Goal: Information Seeking & Learning: Learn about a topic

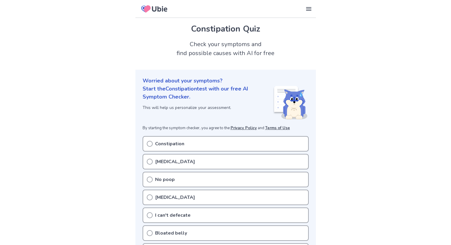
click at [153, 143] on div "Constipation" at bounding box center [225, 143] width 166 height 15
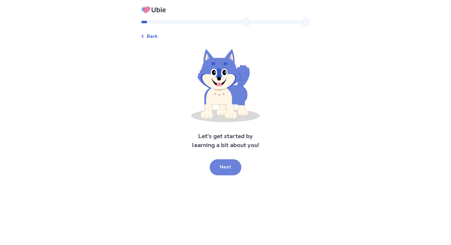
click at [223, 170] on button "Next" at bounding box center [226, 167] width 32 height 16
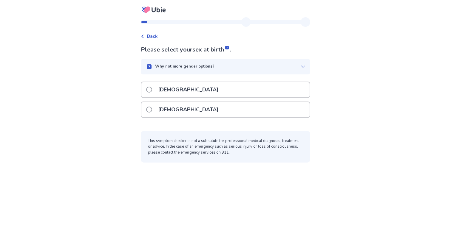
click at [152, 111] on span at bounding box center [149, 110] width 6 height 6
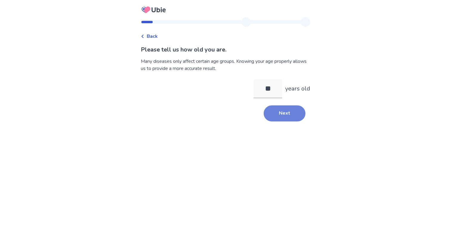
type input "**"
click at [277, 119] on button "Next" at bounding box center [284, 114] width 42 height 16
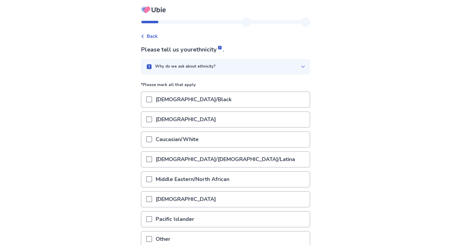
click at [152, 142] on span at bounding box center [149, 140] width 6 height 6
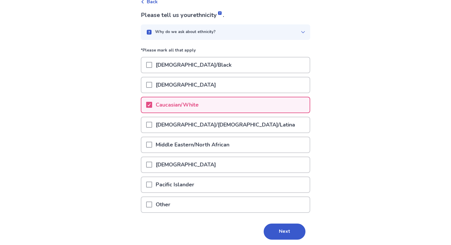
scroll to position [55, 0]
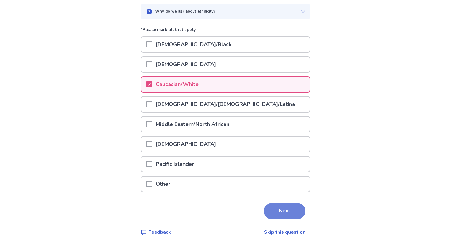
click at [269, 212] on button "Next" at bounding box center [284, 211] width 42 height 16
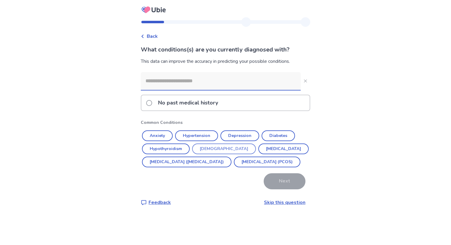
click at [206, 152] on button "[DEMOGRAPHIC_DATA]" at bounding box center [224, 149] width 64 height 11
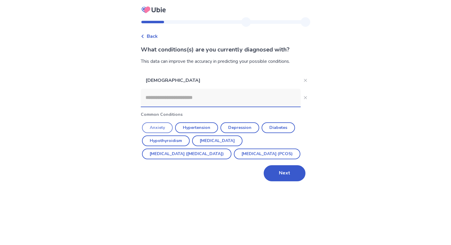
click at [172, 127] on button "Anxiety" at bounding box center [157, 127] width 31 height 11
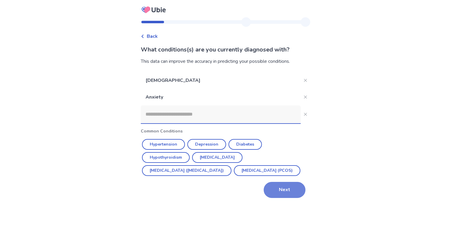
click at [266, 198] on button "Next" at bounding box center [284, 190] width 42 height 16
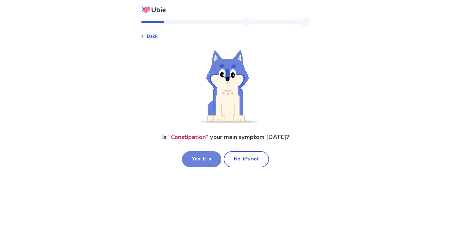
click at [210, 162] on button "Yes, it is" at bounding box center [201, 159] width 39 height 16
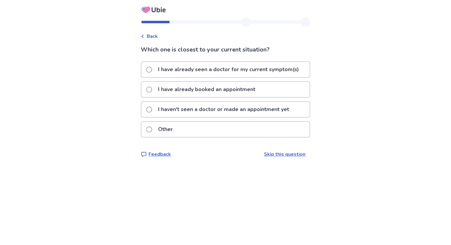
click at [207, 97] on p "I have already booked an appointment" at bounding box center [206, 89] width 104 height 15
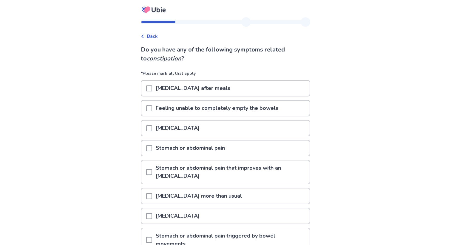
click at [198, 109] on p "Feeling unable to completely empty the bowels" at bounding box center [217, 108] width 130 height 15
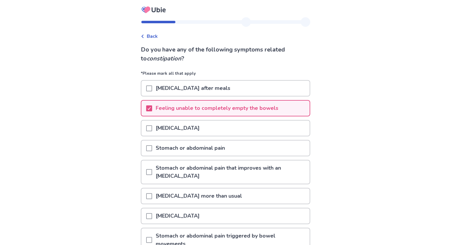
click at [192, 128] on p "[MEDICAL_DATA]" at bounding box center [177, 128] width 51 height 15
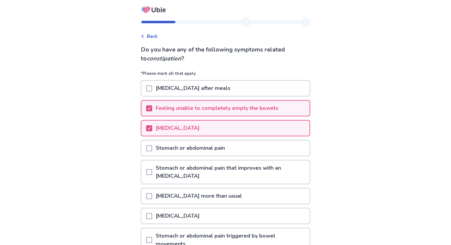
click at [176, 148] on p "Stomach or abdominal pain" at bounding box center [190, 148] width 76 height 15
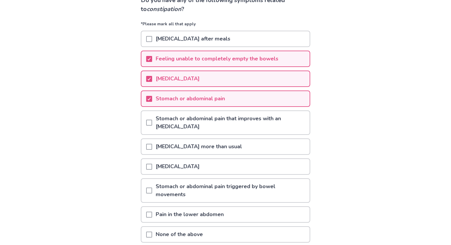
scroll to position [52, 0]
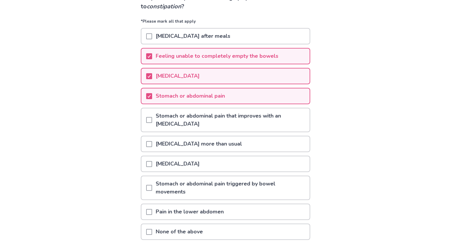
click at [214, 43] on p "[MEDICAL_DATA] after meals" at bounding box center [193, 36] width 82 height 15
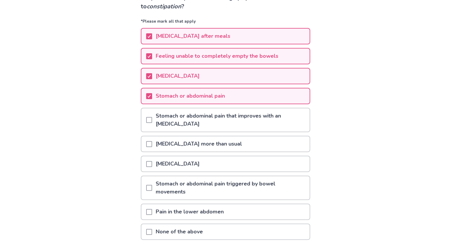
click at [152, 209] on span at bounding box center [149, 212] width 6 height 6
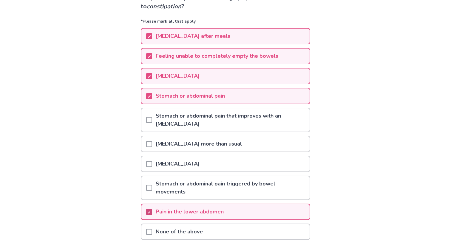
click at [152, 209] on span at bounding box center [149, 212] width 6 height 6
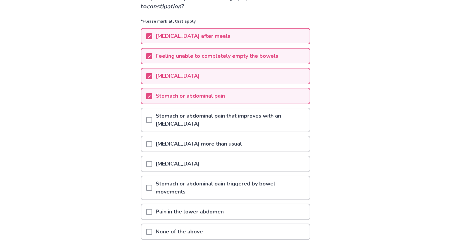
scroll to position [92, 0]
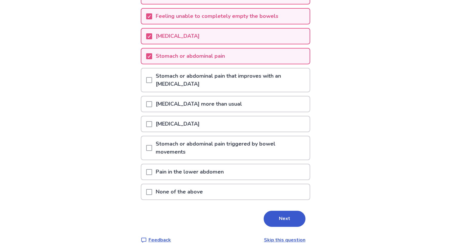
click at [149, 169] on span at bounding box center [149, 172] width 6 height 6
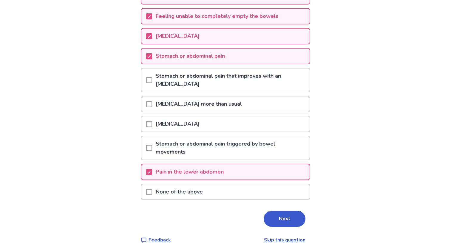
click at [250, 165] on div "Pain in the lower abdomen" at bounding box center [225, 172] width 168 height 15
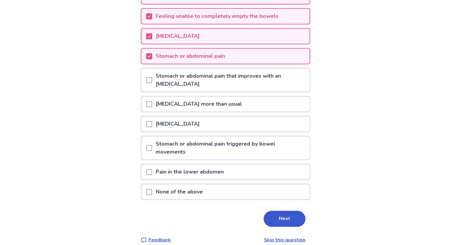
click at [281, 167] on div "Pain in the lower abdomen" at bounding box center [225, 172] width 168 height 15
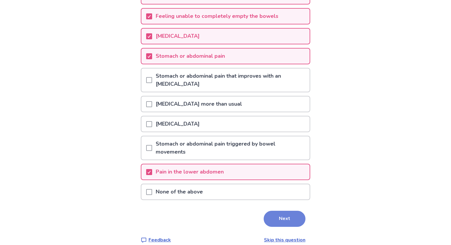
click at [273, 211] on button "Next" at bounding box center [284, 219] width 42 height 16
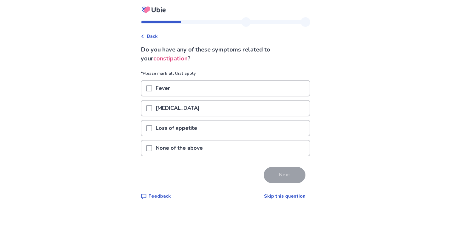
click at [239, 141] on div "None of the above" at bounding box center [225, 148] width 168 height 15
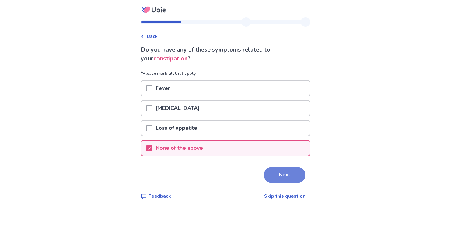
click at [272, 169] on button "Next" at bounding box center [284, 175] width 42 height 16
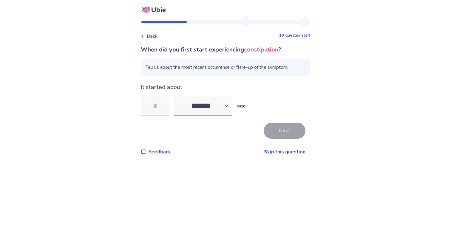
click at [198, 105] on select "******* ****** ******* ******** *******" at bounding box center [203, 106] width 58 height 19
select select "*"
click at [178, 97] on select "******* ****** ******* ******** *******" at bounding box center [203, 106] width 58 height 19
click at [162, 113] on input "tel" at bounding box center [155, 106] width 29 height 19
type input "*"
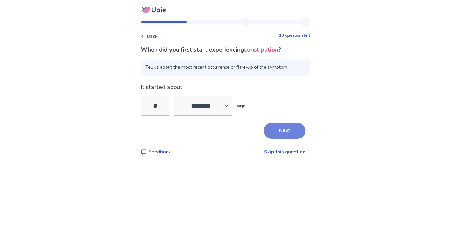
click at [276, 131] on button "Next" at bounding box center [284, 131] width 42 height 16
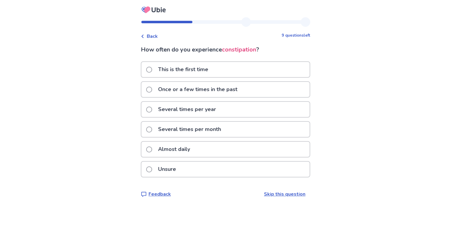
click at [234, 149] on div "Almost daily" at bounding box center [225, 149] width 168 height 15
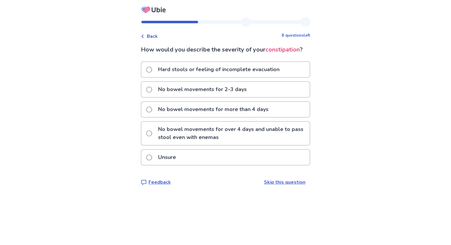
click at [155, 33] on span "Back" at bounding box center [152, 36] width 11 height 7
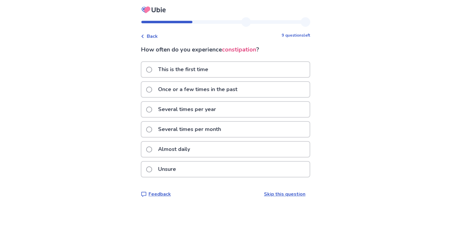
click at [152, 127] on span at bounding box center [149, 130] width 6 height 6
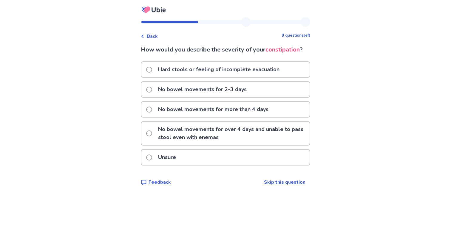
click at [151, 95] on label "No bowel movements for 2-3 days" at bounding box center [198, 89] width 104 height 15
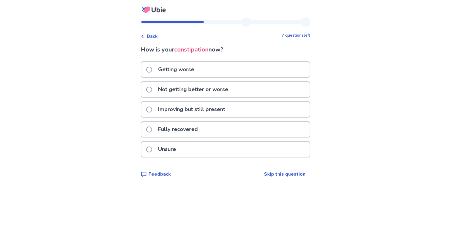
click at [157, 93] on label "Not getting better or worse" at bounding box center [189, 89] width 86 height 15
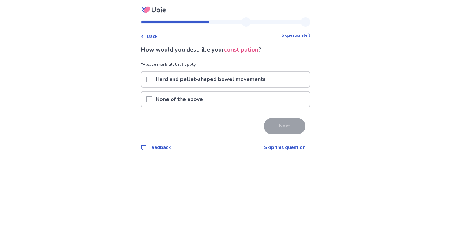
click at [152, 80] on span at bounding box center [149, 80] width 6 height 6
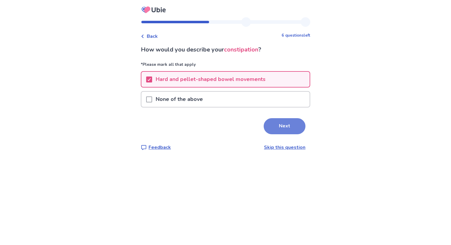
click at [282, 128] on button "Next" at bounding box center [284, 126] width 42 height 16
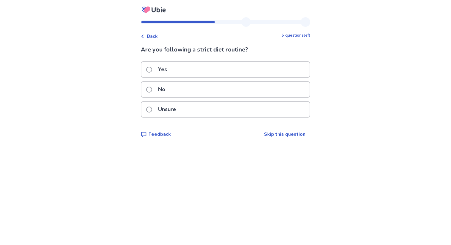
click at [274, 110] on div "Unsure" at bounding box center [225, 109] width 168 height 15
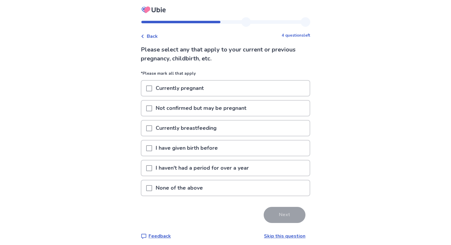
click at [243, 182] on div "None of the above" at bounding box center [225, 188] width 168 height 15
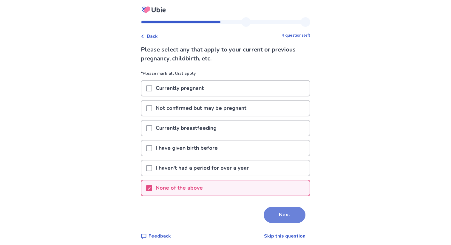
click at [273, 215] on button "Next" at bounding box center [284, 215] width 42 height 16
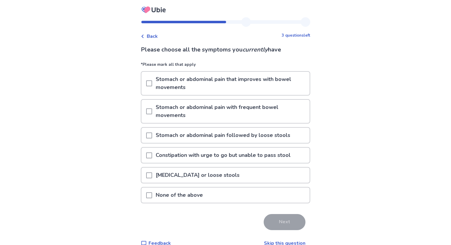
click at [271, 92] on p "Stomach or abdominal pain that improves with bowel movements" at bounding box center [230, 83] width 157 height 23
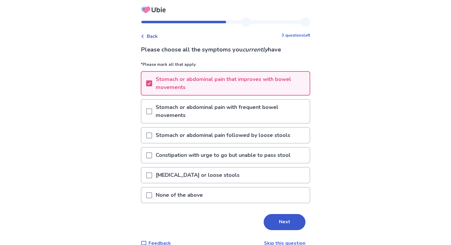
click at [265, 156] on p "Constipation with urge to go but unable to pass stool" at bounding box center [223, 155] width 142 height 15
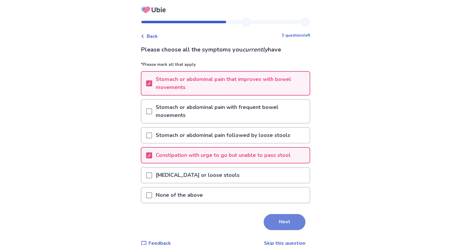
click at [275, 218] on button "Next" at bounding box center [284, 222] width 42 height 16
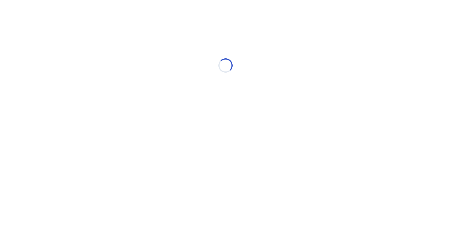
select select "*"
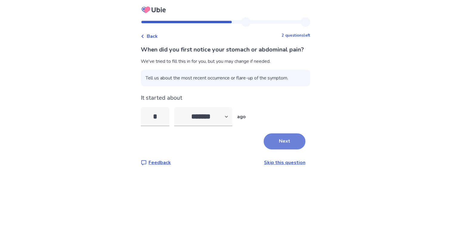
click at [279, 150] on button "Next" at bounding box center [284, 142] width 42 height 16
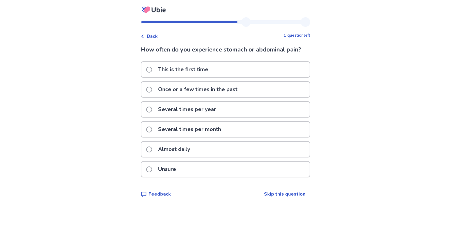
drag, startPoint x: 274, startPoint y: 139, endPoint x: 274, endPoint y: 133, distance: 5.7
click at [274, 133] on div "Several times per month" at bounding box center [225, 131] width 169 height 20
click at [274, 133] on div "Several times per month" at bounding box center [225, 129] width 168 height 15
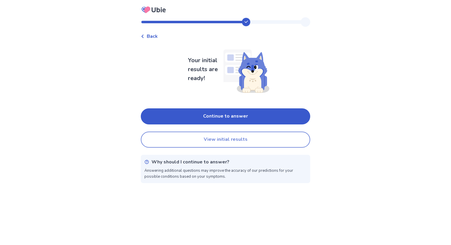
click at [271, 139] on button "View initial results" at bounding box center [225, 140] width 169 height 16
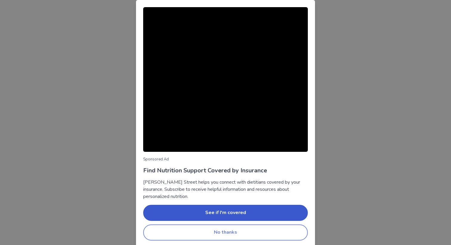
click at [233, 236] on button "No thanks" at bounding box center [225, 233] width 165 height 16
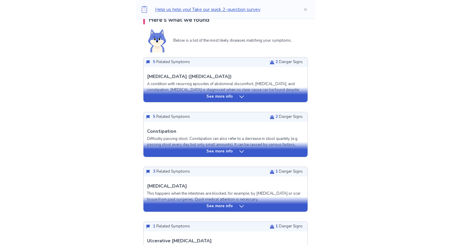
scroll to position [132, 0]
click at [241, 206] on icon at bounding box center [241, 206] width 6 height 6
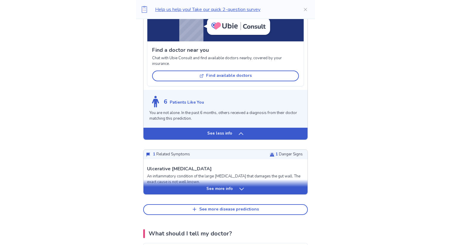
scroll to position [587, 0]
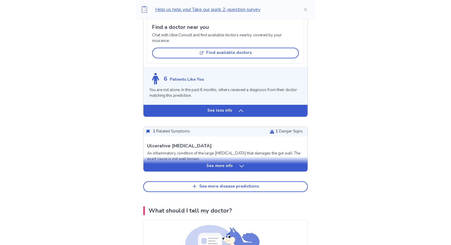
click at [239, 166] on icon at bounding box center [241, 166] width 6 height 6
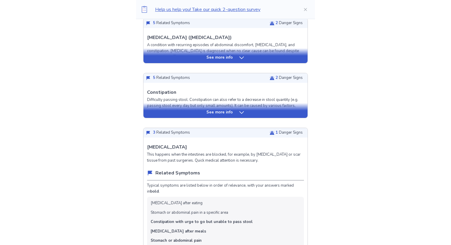
scroll to position [168, 0]
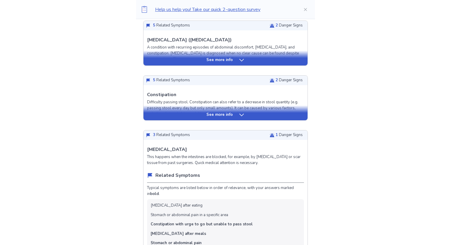
click at [250, 115] on div "See more info" at bounding box center [225, 115] width 164 height 6
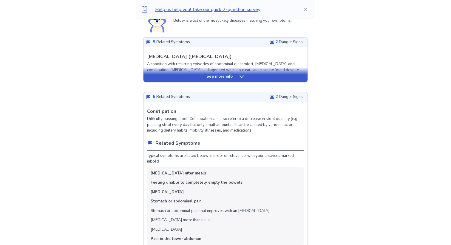
scroll to position [151, 0]
click at [255, 73] on div "See more info" at bounding box center [225, 75] width 164 height 15
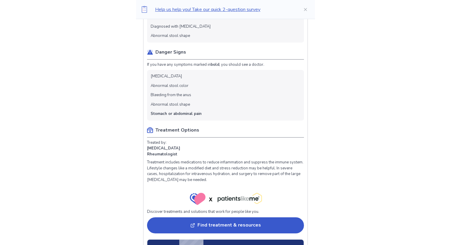
scroll to position [1656, 0]
